Goal: Check status: Check status

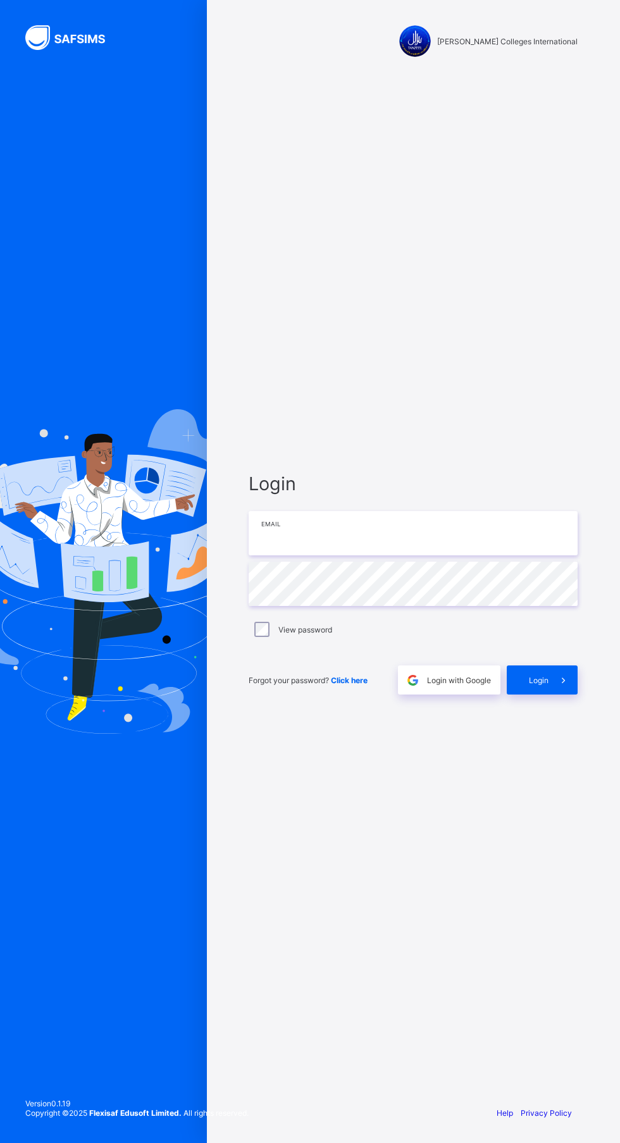
click at [331, 278] on input "email" at bounding box center [413, 533] width 329 height 44
type input "**********"
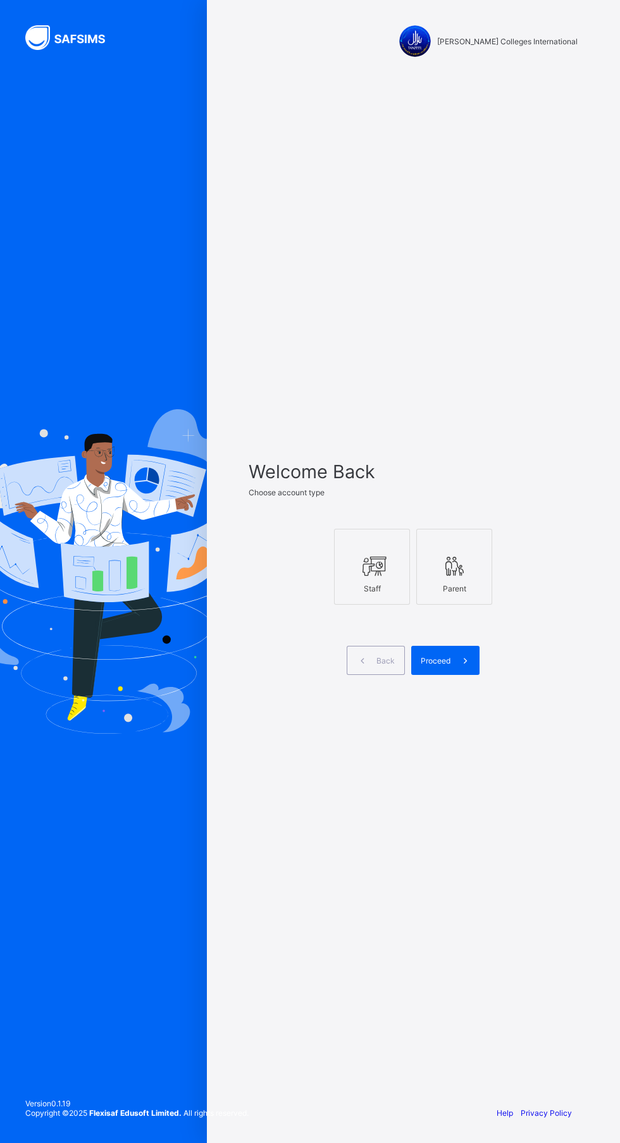
click at [443, 278] on icon at bounding box center [454, 566] width 27 height 23
click at [438, 278] on span "Proceed" at bounding box center [436, 660] width 30 height 9
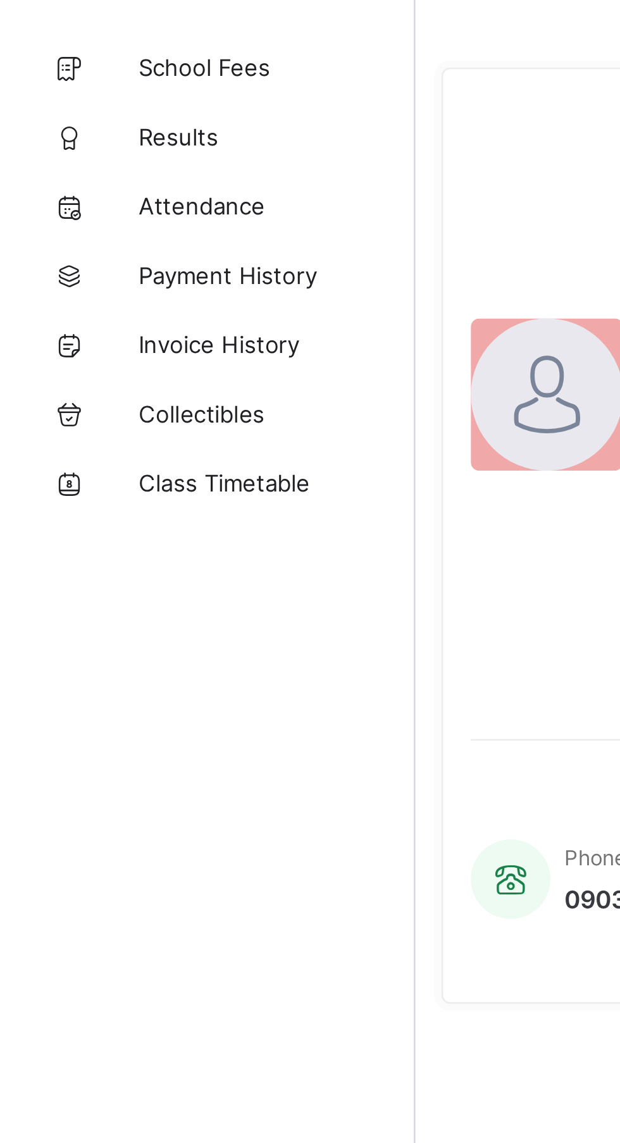
click at [75, 95] on link "Results" at bounding box center [76, 101] width 152 height 25
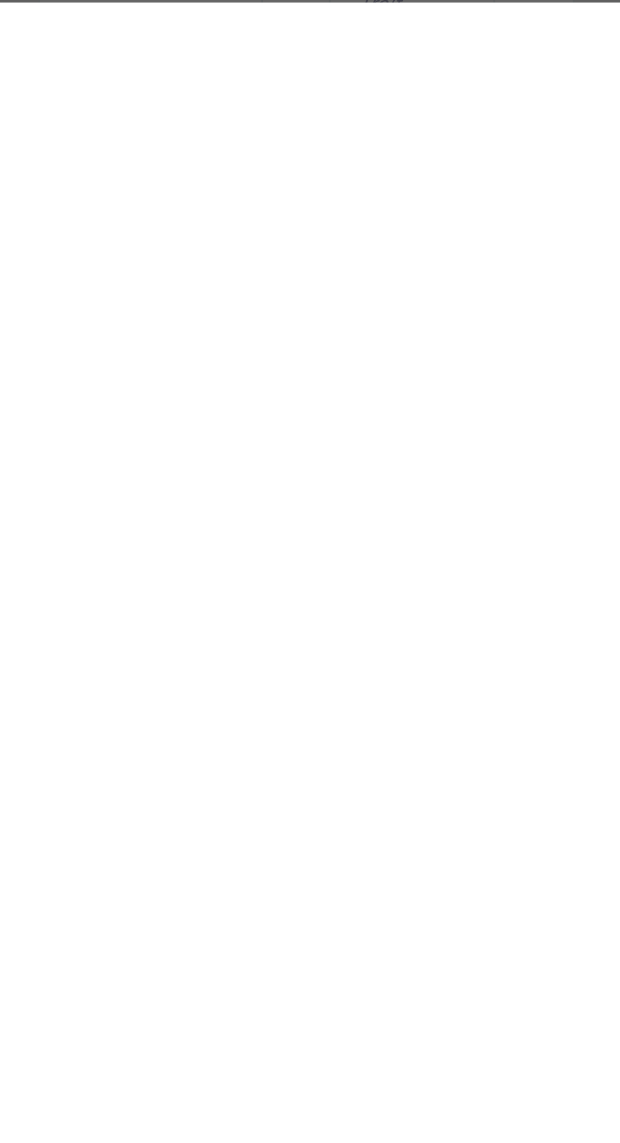
scroll to position [1376, 0]
